Goal: Leave review/rating: Share an evaluation or opinion about a product, service, or content

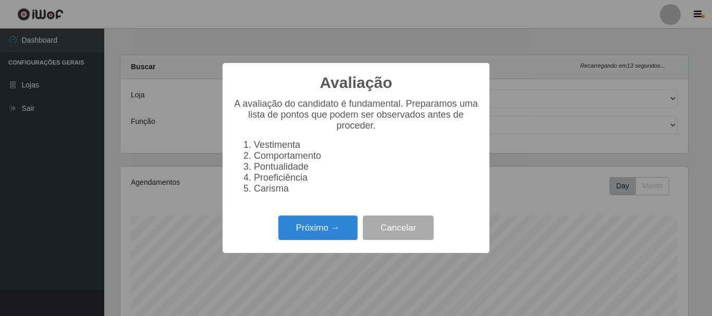
select select "400"
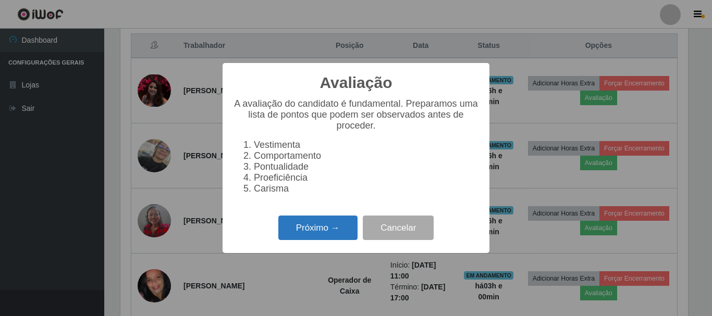
scroll to position [216, 568]
click at [336, 231] on button "Próximo →" at bounding box center [317, 228] width 79 height 24
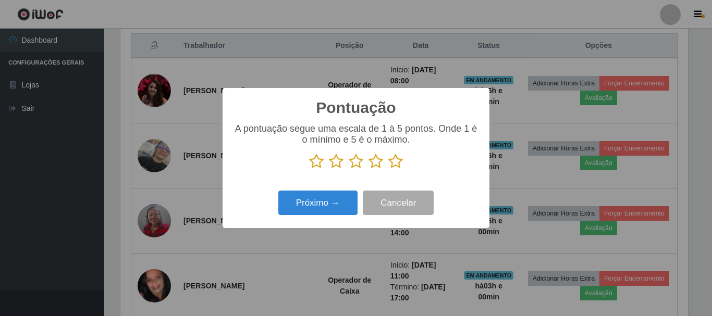
click at [399, 158] on icon at bounding box center [395, 162] width 15 height 16
click at [388, 169] on input "radio" at bounding box center [388, 169] width 0 height 0
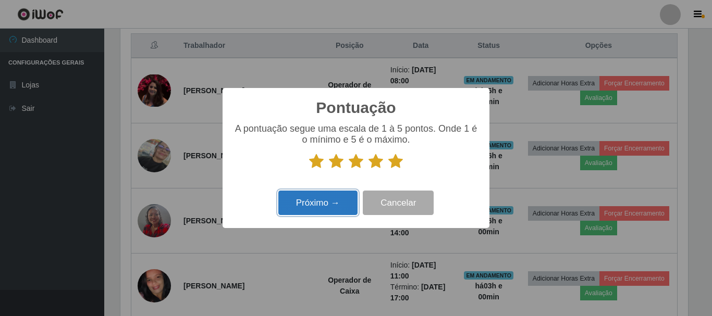
click at [336, 206] on button "Próximo →" at bounding box center [317, 203] width 79 height 24
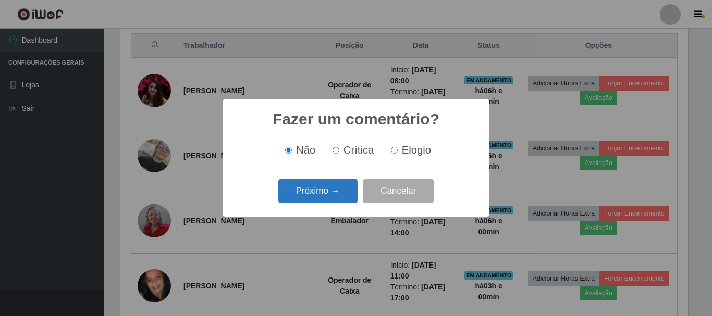
click at [329, 190] on button "Próximo →" at bounding box center [317, 191] width 79 height 24
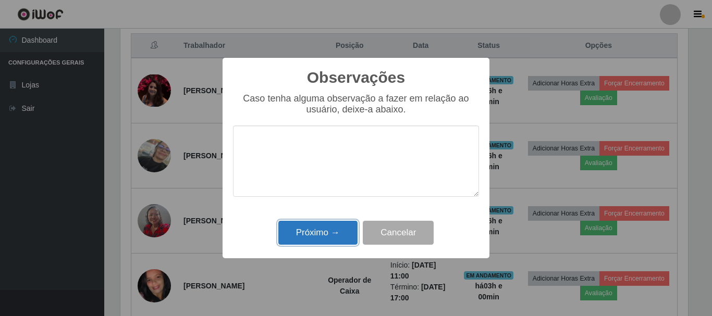
click at [333, 231] on button "Próximo →" at bounding box center [317, 233] width 79 height 24
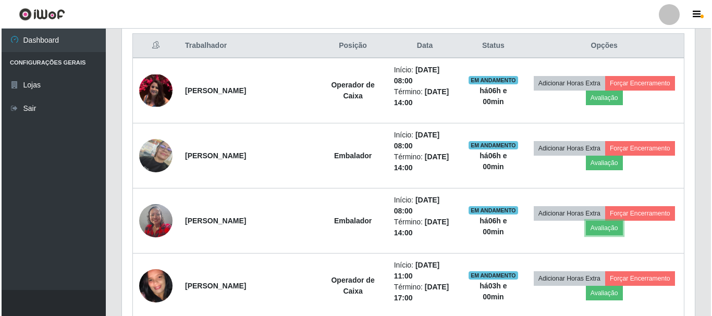
scroll to position [216, 573]
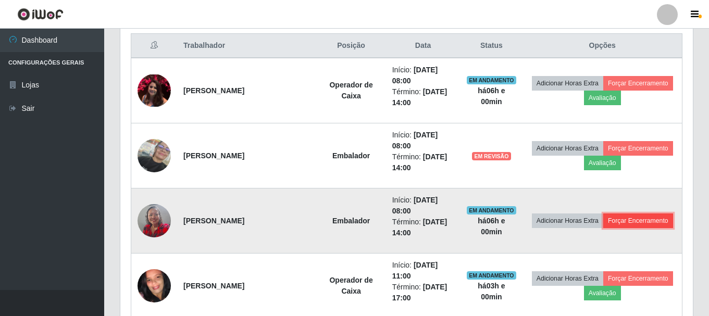
click at [651, 219] on button "Forçar Encerramento" at bounding box center [639, 221] width 70 height 15
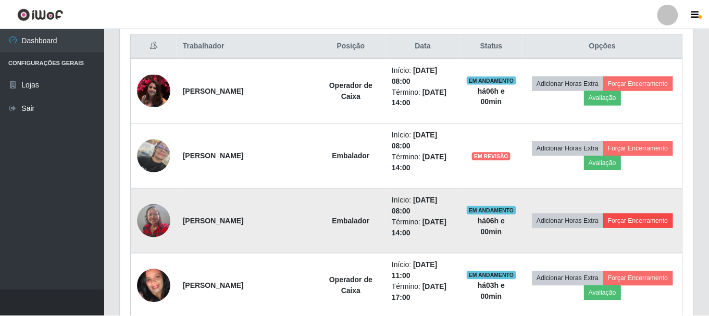
scroll to position [216, 568]
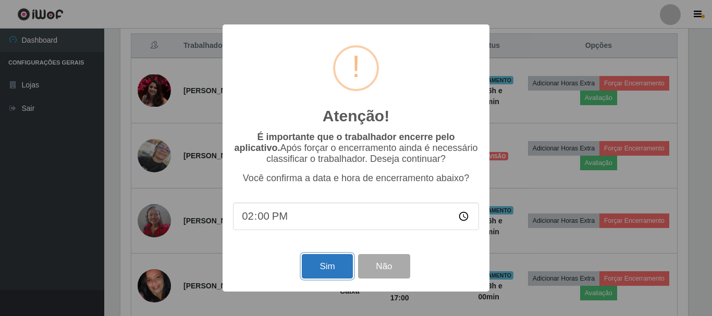
click at [327, 267] on button "Sim" at bounding box center [327, 266] width 51 height 24
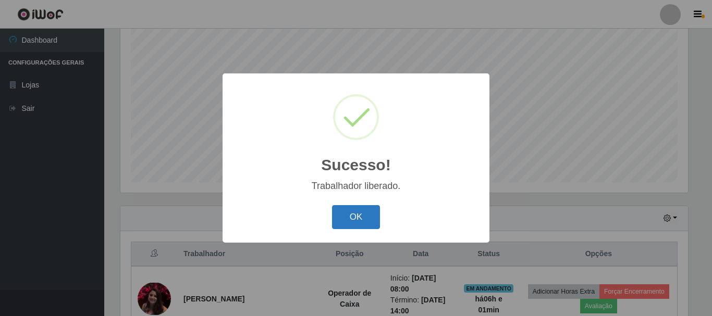
click at [358, 208] on button "OK" at bounding box center [356, 217] width 48 height 24
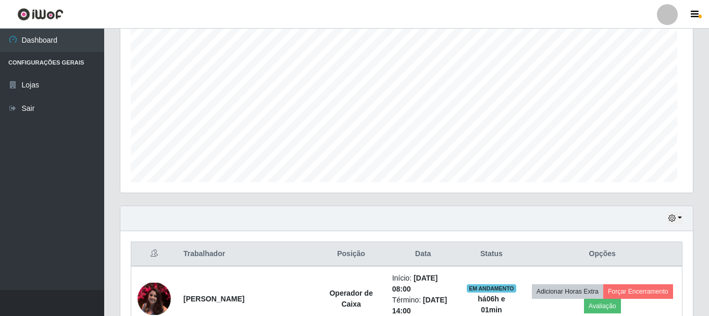
scroll to position [216, 573]
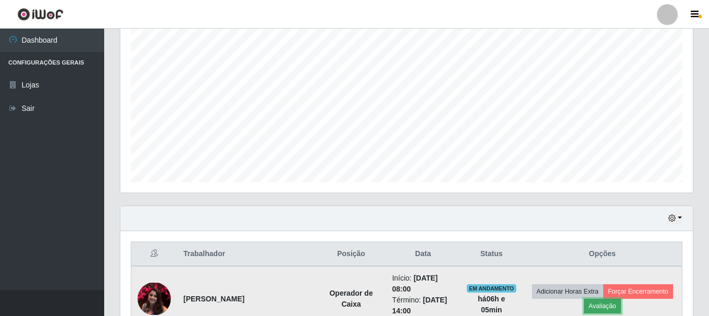
click at [597, 303] on button "Avaliação" at bounding box center [602, 306] width 37 height 15
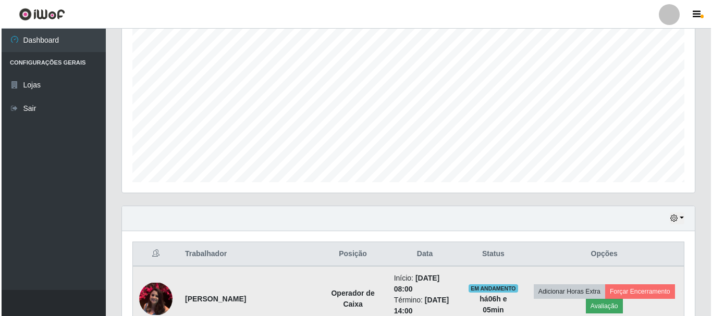
scroll to position [216, 568]
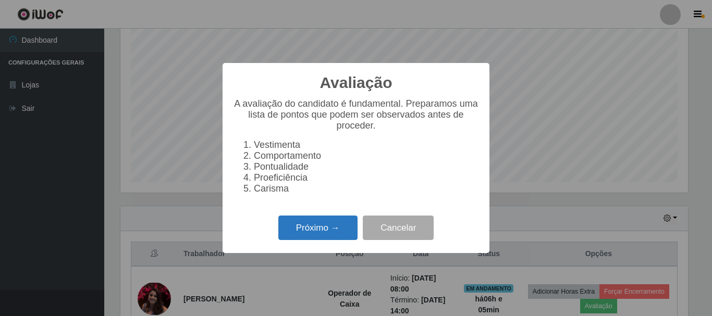
click at [292, 228] on button "Próximo →" at bounding box center [317, 228] width 79 height 24
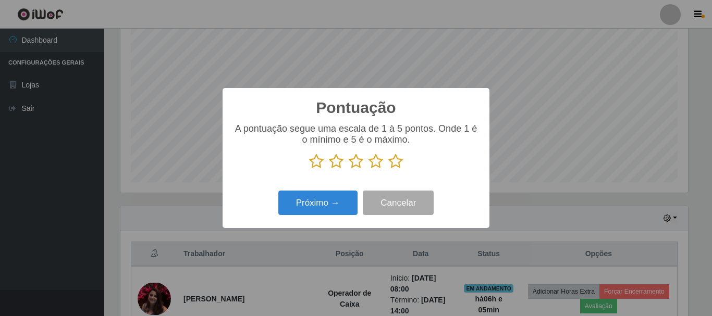
click at [379, 161] on icon at bounding box center [375, 162] width 15 height 16
click at [368, 169] on input "radio" at bounding box center [368, 169] width 0 height 0
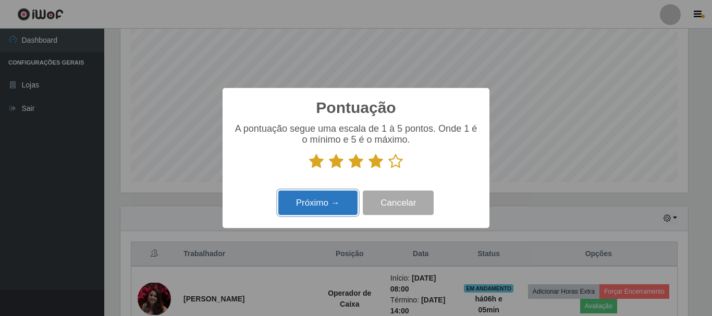
click at [310, 208] on button "Próximo →" at bounding box center [317, 203] width 79 height 24
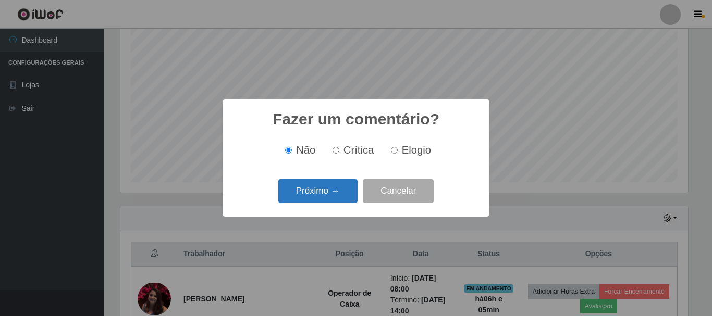
click at [328, 190] on button "Próximo →" at bounding box center [317, 191] width 79 height 24
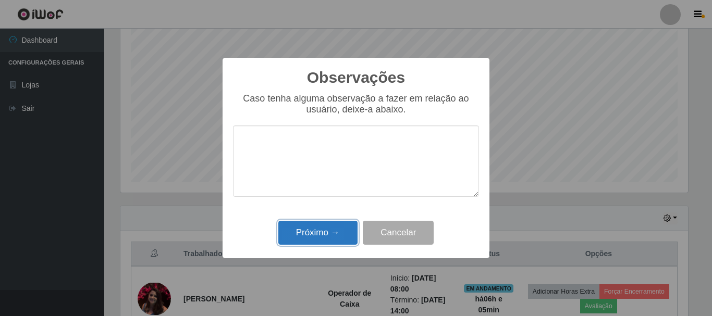
click at [327, 230] on button "Próximo →" at bounding box center [317, 233] width 79 height 24
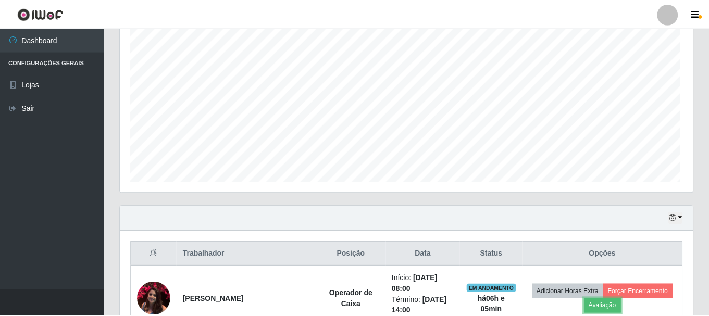
scroll to position [216, 573]
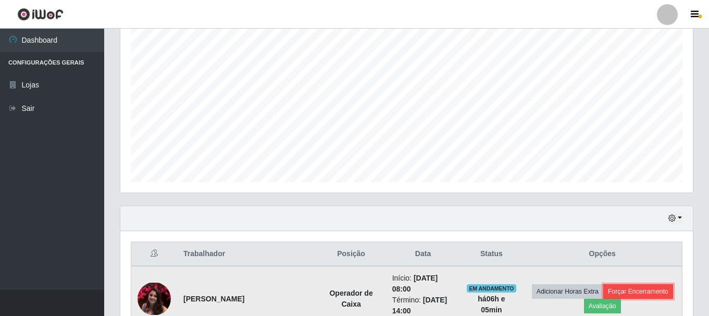
click at [630, 289] on button "Forçar Encerramento" at bounding box center [639, 292] width 70 height 15
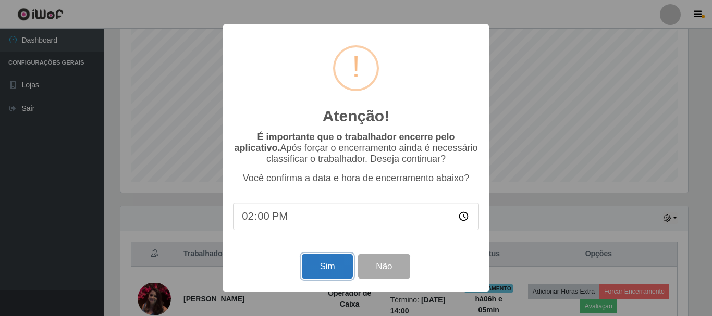
click at [329, 268] on button "Sim" at bounding box center [327, 266] width 51 height 24
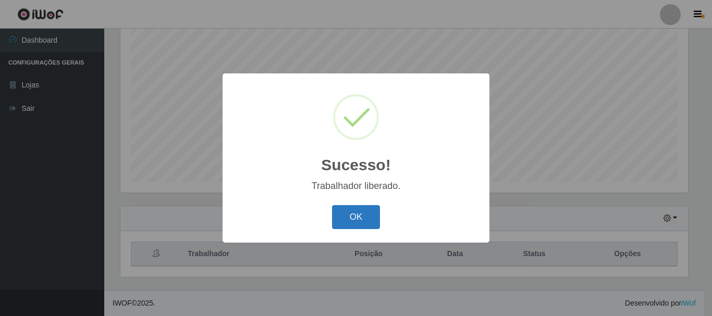
click at [353, 208] on button "OK" at bounding box center [356, 217] width 48 height 24
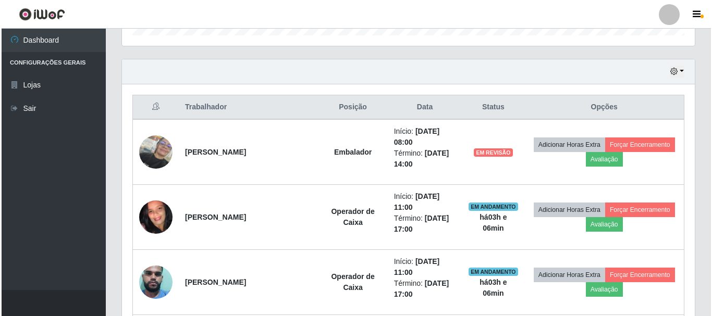
scroll to position [347, 0]
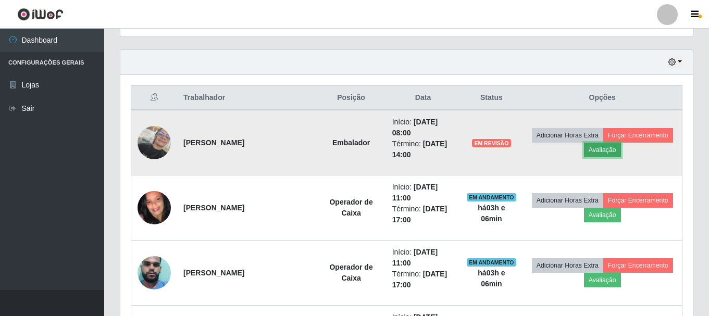
click at [598, 149] on button "Avaliação" at bounding box center [602, 150] width 37 height 15
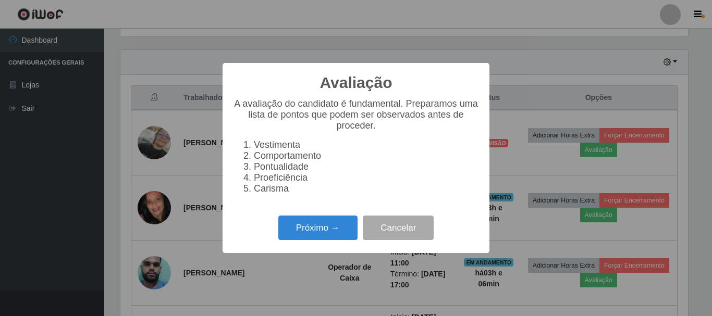
scroll to position [216, 568]
click at [291, 228] on button "Próximo →" at bounding box center [317, 228] width 79 height 24
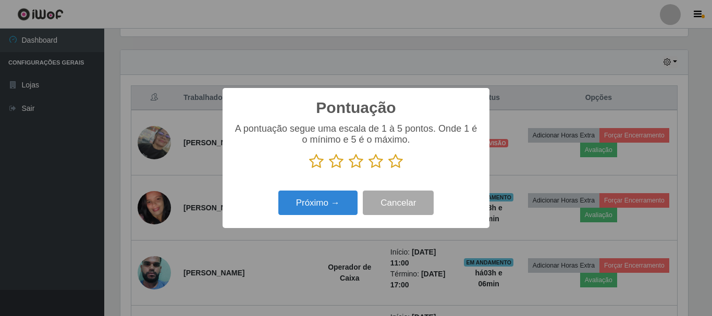
click at [397, 158] on icon at bounding box center [395, 162] width 15 height 16
click at [388, 169] on input "radio" at bounding box center [388, 169] width 0 height 0
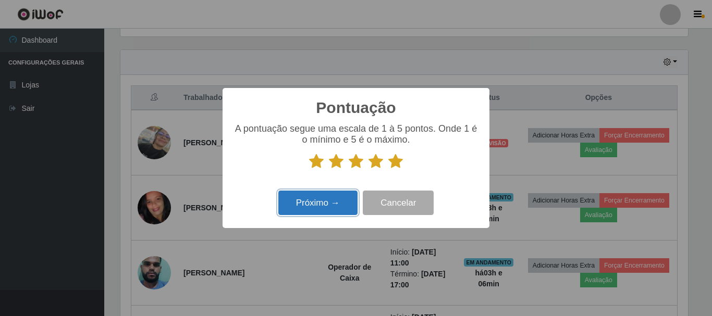
click at [331, 204] on button "Próximo →" at bounding box center [317, 203] width 79 height 24
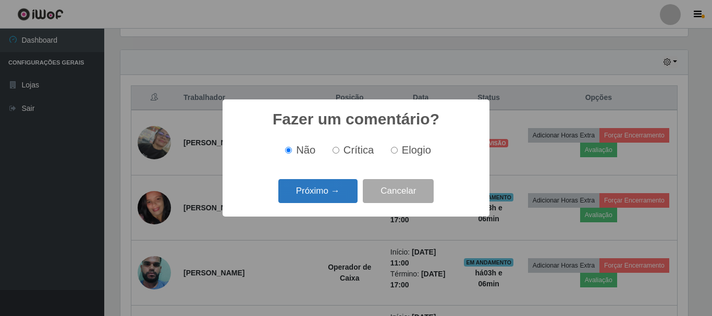
click at [332, 189] on button "Próximo →" at bounding box center [317, 191] width 79 height 24
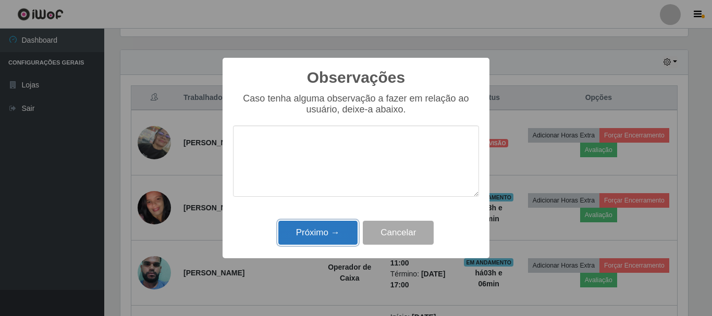
click at [339, 231] on button "Próximo →" at bounding box center [317, 233] width 79 height 24
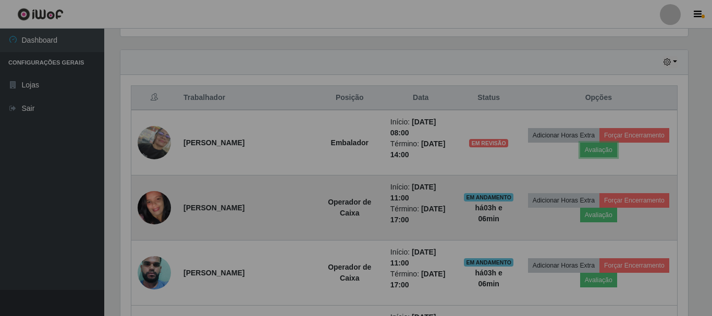
scroll to position [216, 573]
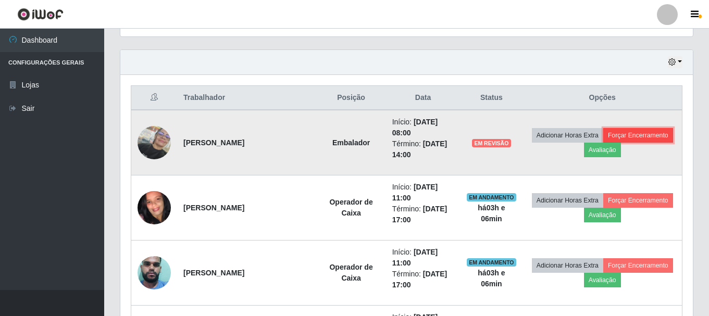
click at [619, 134] on button "Forçar Encerramento" at bounding box center [639, 135] width 70 height 15
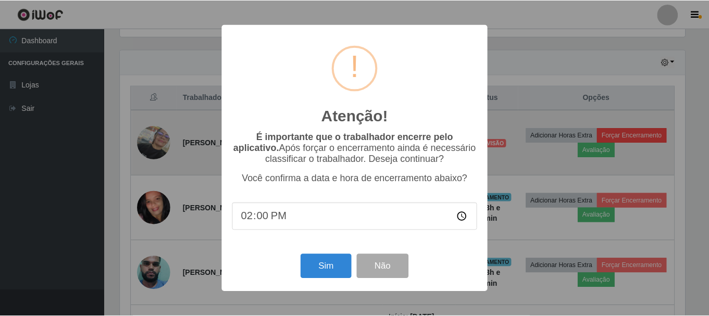
scroll to position [216, 568]
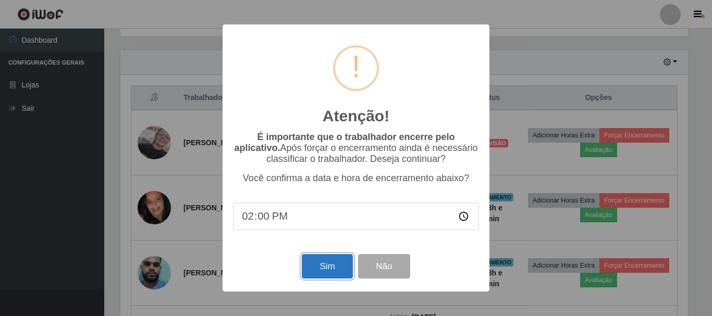
click at [322, 272] on button "Sim" at bounding box center [327, 266] width 51 height 24
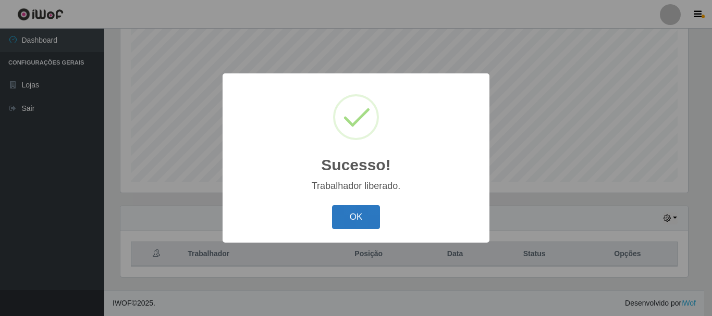
click at [356, 222] on button "OK" at bounding box center [356, 217] width 48 height 24
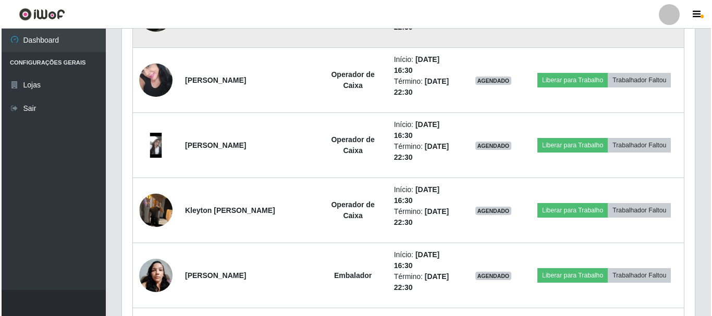
scroll to position [1233, 0]
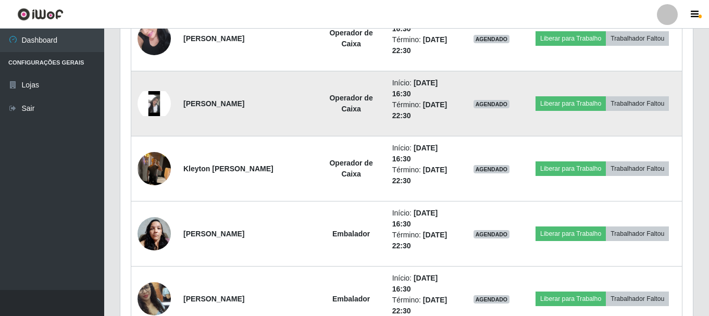
click at [151, 103] on img at bounding box center [154, 103] width 33 height 25
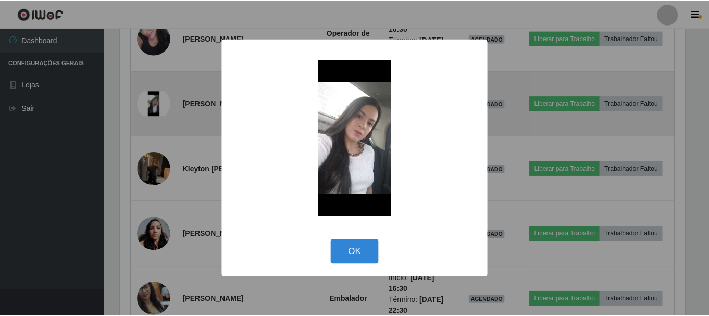
scroll to position [216, 568]
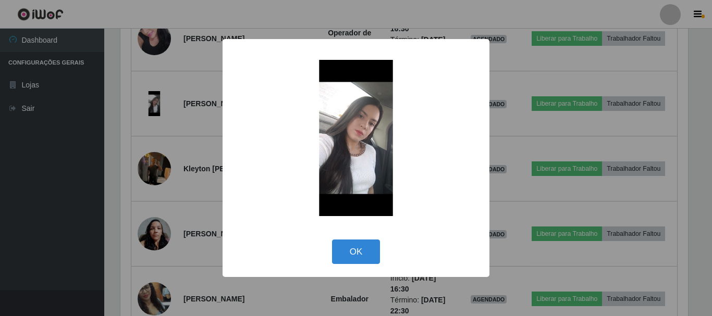
click at [45, 152] on div "× OK Cancel" at bounding box center [356, 158] width 712 height 316
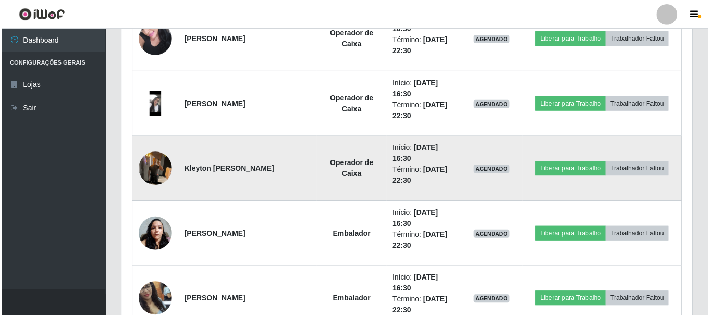
scroll to position [216, 573]
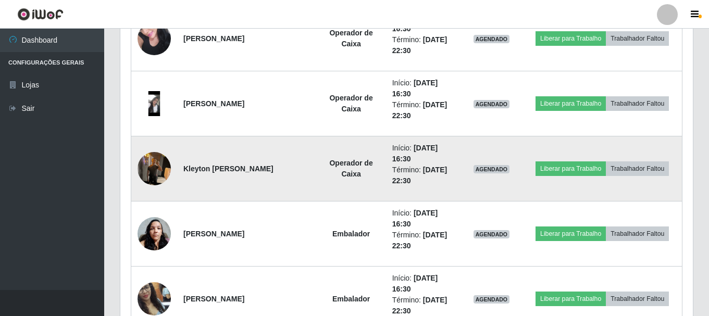
click at [156, 172] on img at bounding box center [154, 168] width 33 height 44
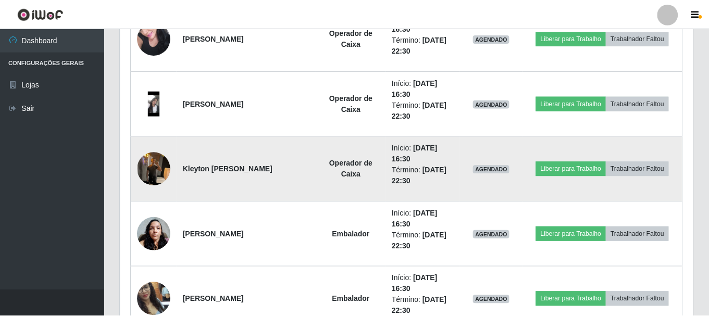
scroll to position [216, 568]
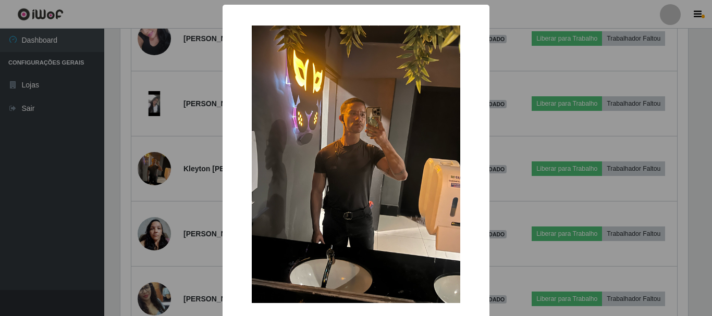
click at [54, 171] on div "× OK Cancel" at bounding box center [356, 158] width 712 height 316
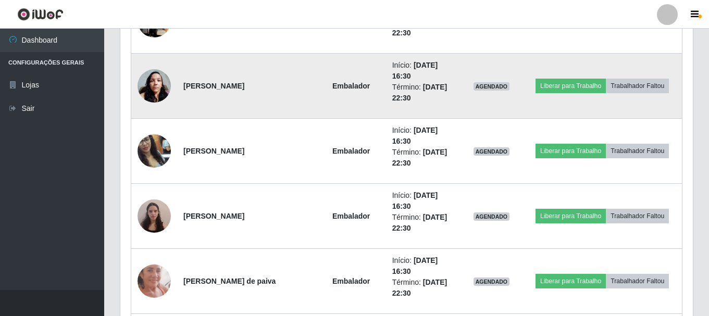
scroll to position [1389, 0]
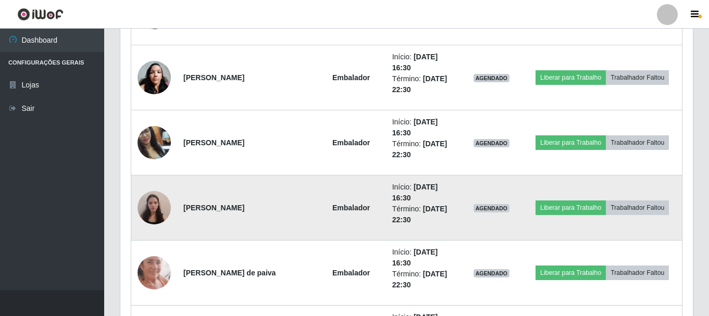
click at [154, 211] on img at bounding box center [154, 208] width 33 height 44
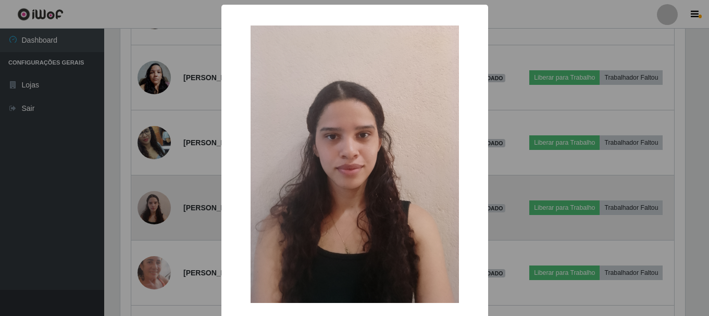
scroll to position [216, 568]
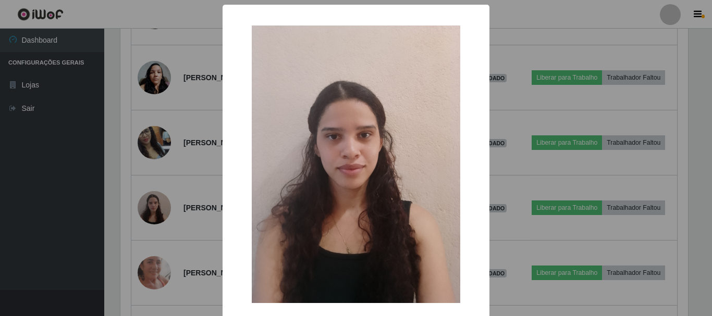
click at [43, 214] on div "× OK Cancel" at bounding box center [356, 158] width 712 height 316
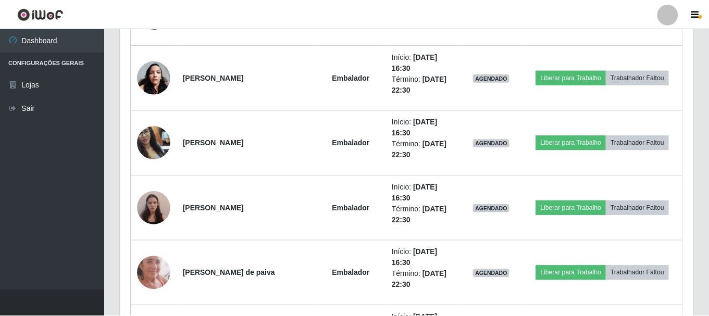
scroll to position [216, 573]
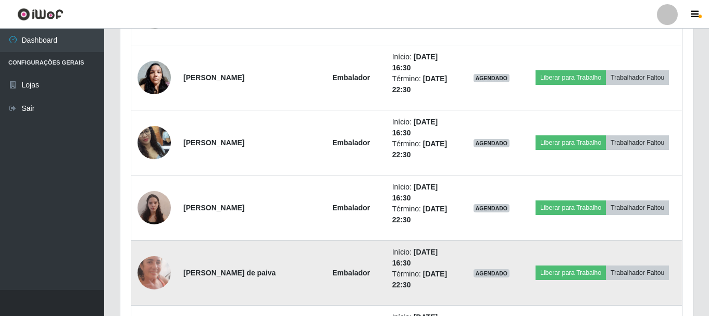
click at [152, 274] on img at bounding box center [154, 273] width 33 height 72
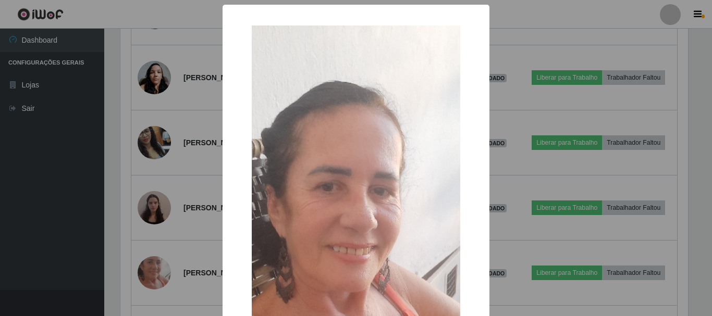
click at [85, 255] on div "× OK Cancel" at bounding box center [356, 158] width 712 height 316
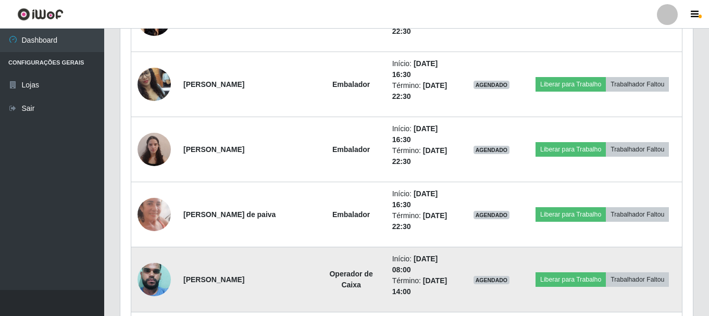
scroll to position [1337, 0]
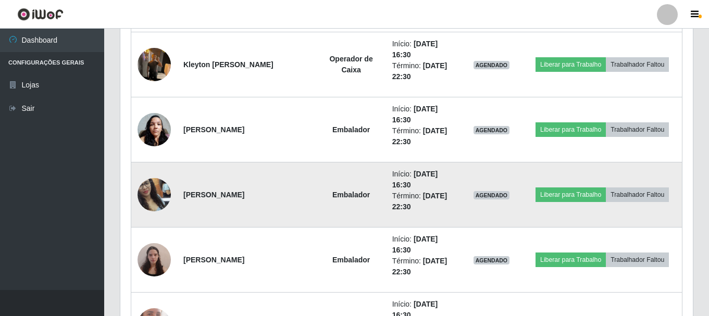
click at [155, 195] on img at bounding box center [154, 194] width 33 height 59
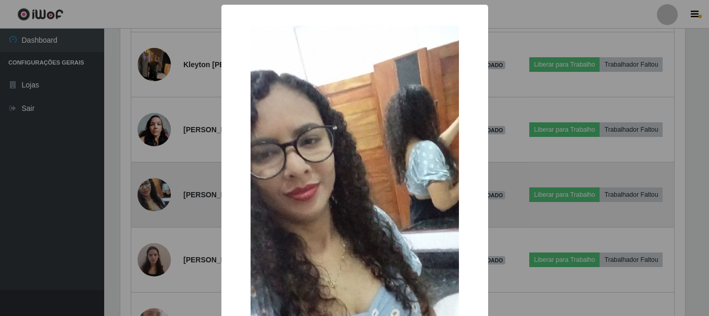
scroll to position [216, 568]
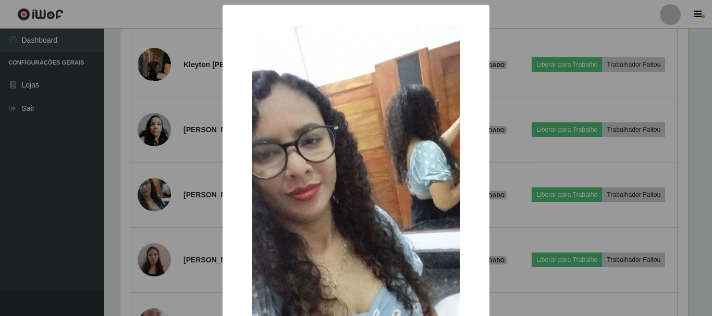
click at [56, 218] on div "× OK Cancel" at bounding box center [356, 158] width 712 height 316
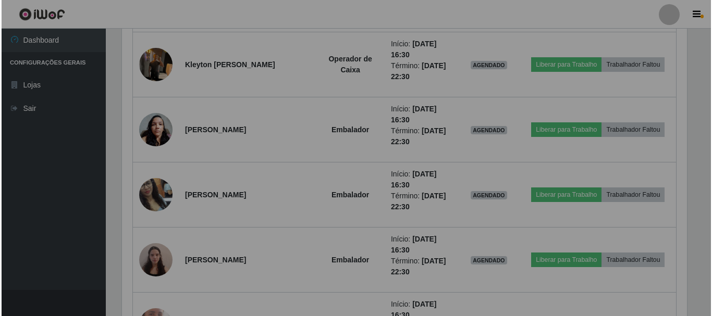
scroll to position [216, 573]
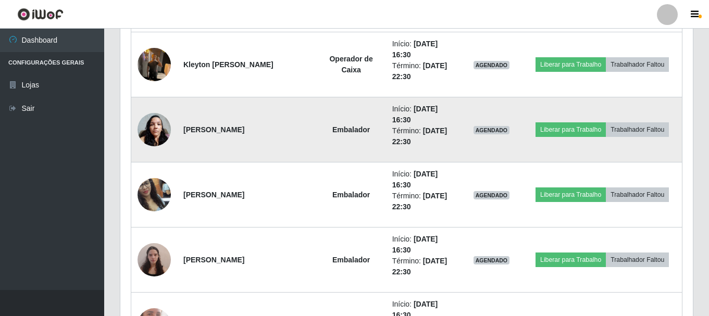
click at [148, 127] on img at bounding box center [154, 129] width 33 height 44
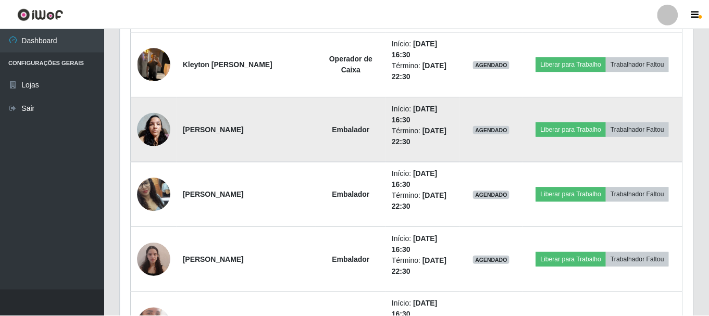
scroll to position [216, 568]
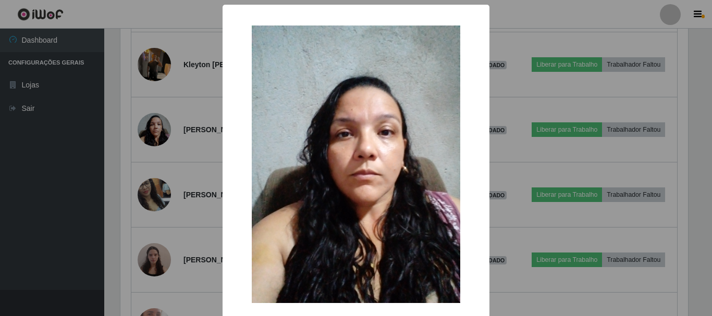
click at [70, 169] on div "× OK Cancel" at bounding box center [356, 158] width 712 height 316
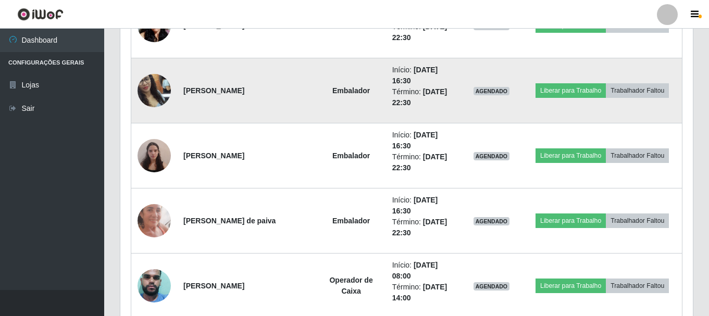
scroll to position [1389, 0]
